Goal: Transaction & Acquisition: Purchase product/service

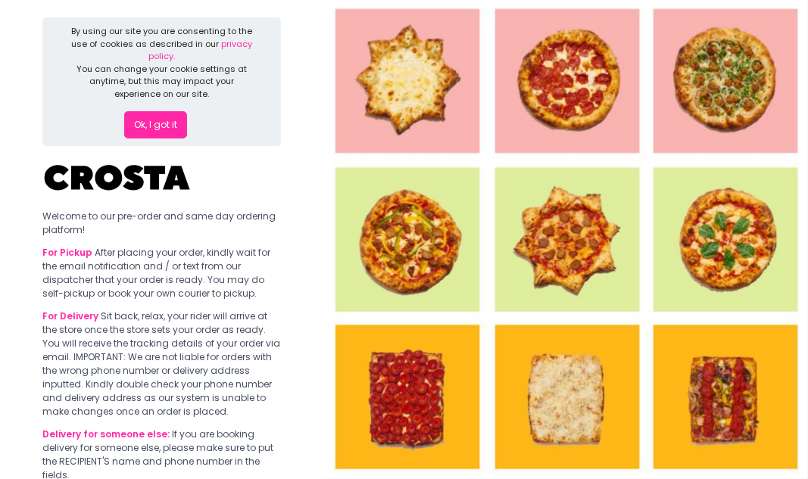
scroll to position [6, 0]
click at [143, 202] on section "By using our site you are consenting to the use of cookies as described in our …" at bounding box center [161, 345] width 323 height 702
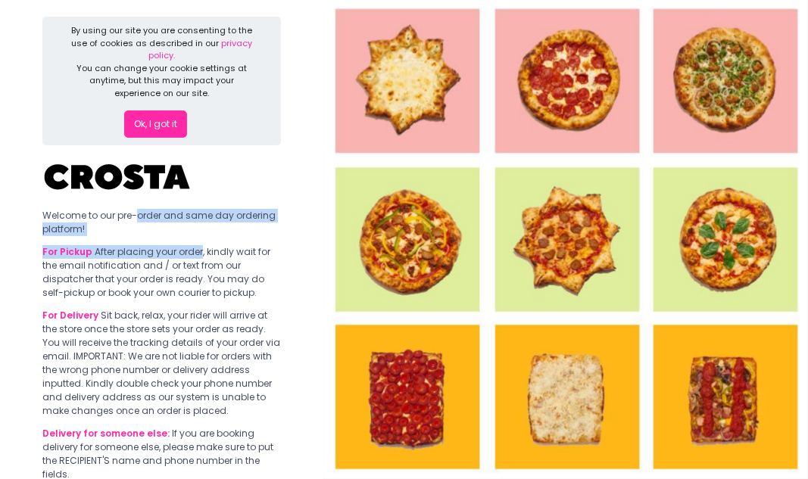
drag, startPoint x: 143, startPoint y: 202, endPoint x: 181, endPoint y: 258, distance: 67.6
click at [181, 258] on section "By using our site you are consenting to the use of cookies as described in our …" at bounding box center [161, 345] width 323 height 702
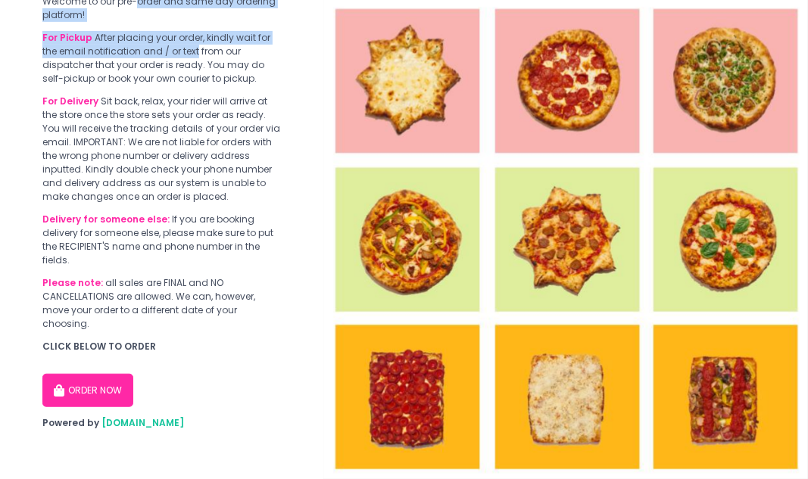
scroll to position [0, 0]
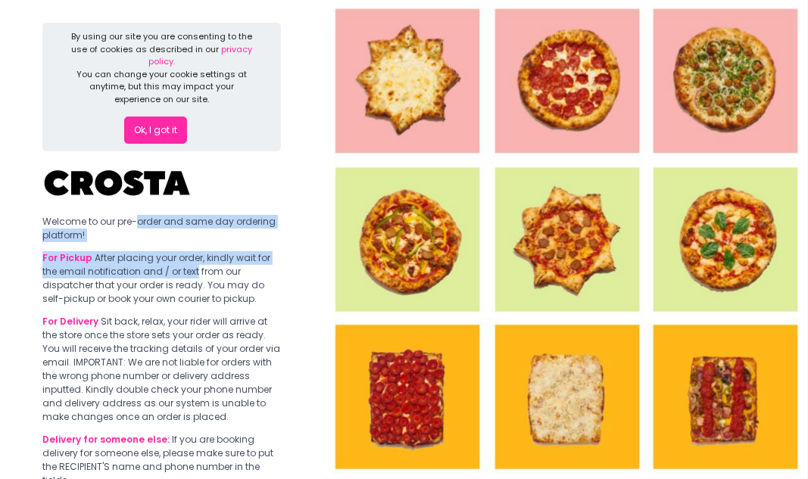
click at [140, 121] on button "Ok, I got it" at bounding box center [155, 130] width 63 height 27
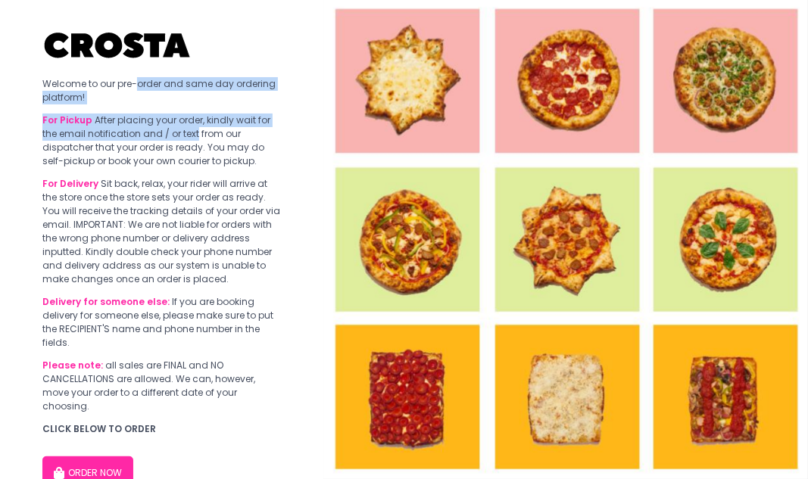
scroll to position [83, 0]
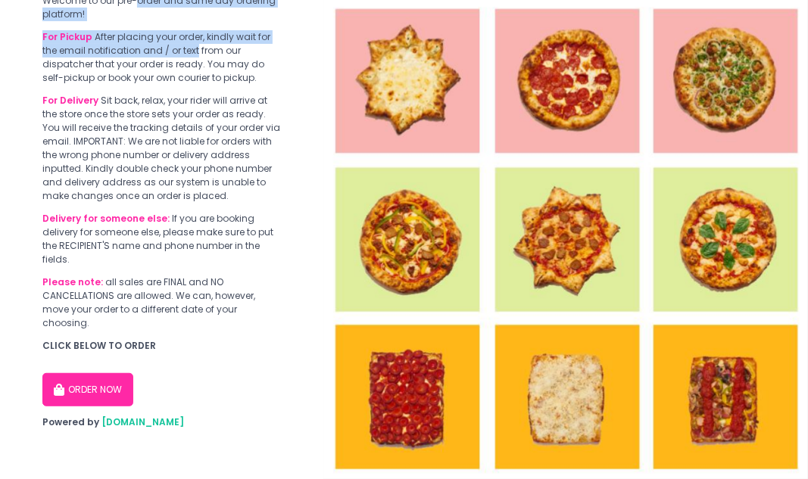
click at [78, 378] on button "ORDER NOW" at bounding box center [87, 389] width 91 height 33
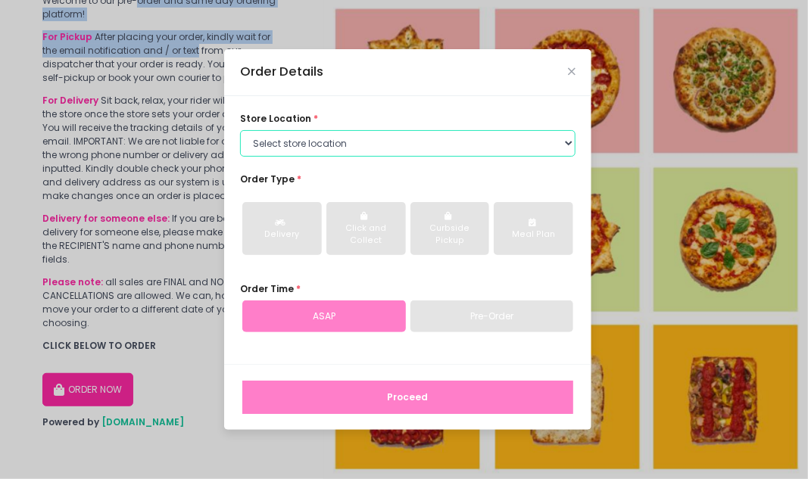
click at [328, 138] on select "Select store location [PERSON_NAME] Pizza - [PERSON_NAME] Pizza - [GEOGRAPHIC_D…" at bounding box center [408, 143] width 336 height 27
select select "5fabb2e53664a8677beaeb89"
click at [240, 130] on select "Select store location [PERSON_NAME] Pizza - [PERSON_NAME] Pizza - [GEOGRAPHIC_D…" at bounding box center [408, 143] width 336 height 27
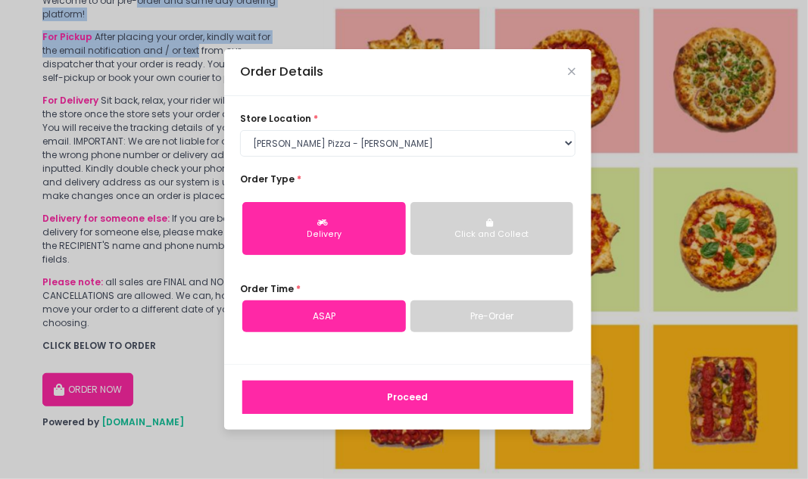
click at [449, 234] on div "Click and Collect" at bounding box center [492, 235] width 144 height 12
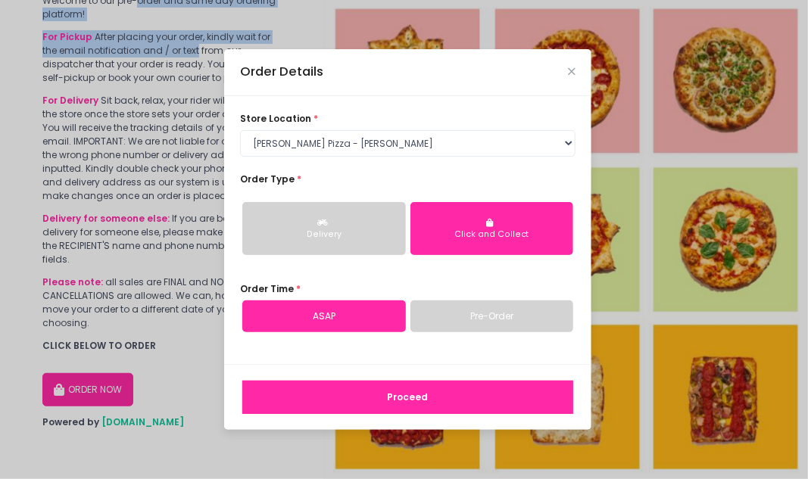
click at [441, 323] on link "Pre-Order" at bounding box center [493, 317] width 164 height 32
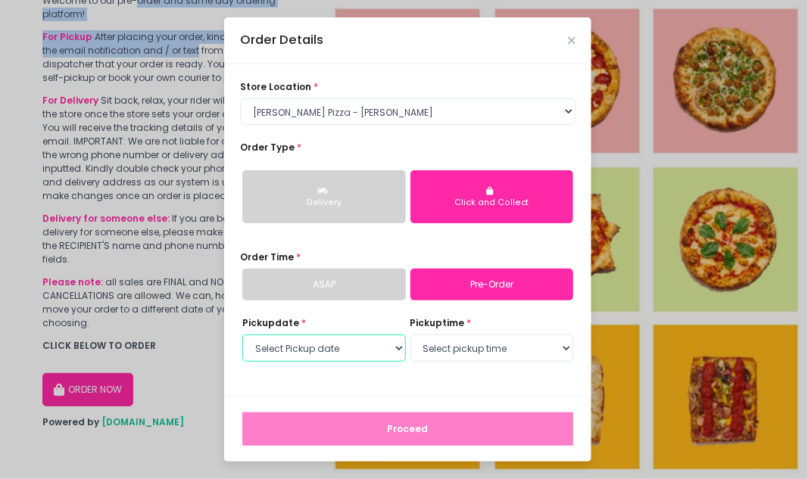
click at [336, 344] on select "Select Pickup date [DATE] [DATE] [DATE]" at bounding box center [324, 348] width 164 height 27
select select "[DATE]"
click at [242, 335] on select "Select Pickup date [DATE] [DATE] [DATE]" at bounding box center [324, 348] width 164 height 27
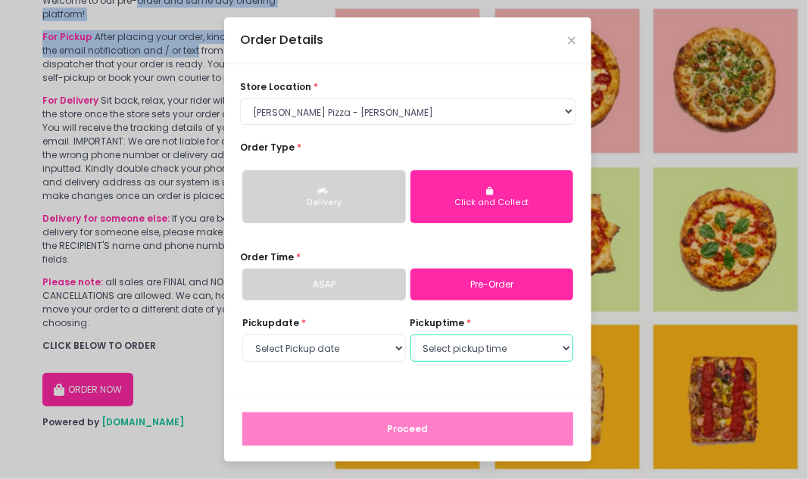
click at [453, 343] on select "Select pickup time 12:00 PM - 12:30 PM 12:30 PM - 01:00 PM 01:00 PM - 01:30 PM …" at bounding box center [493, 348] width 164 height 27
select select "13:00"
click at [411, 335] on select "Select pickup time 12:00 PM - 12:30 PM 12:30 PM - 01:00 PM 01:00 PM - 01:30 PM …" at bounding box center [493, 348] width 164 height 27
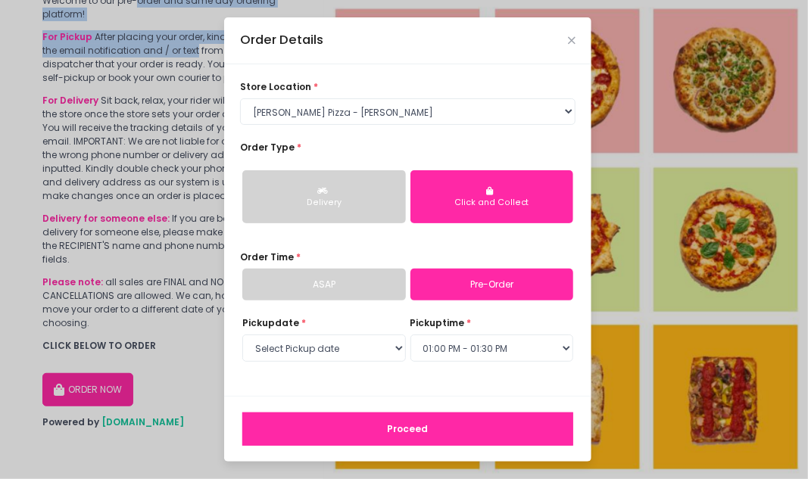
click at [414, 428] on button "Proceed" at bounding box center [407, 429] width 331 height 33
